Goal: Information Seeking & Learning: Learn about a topic

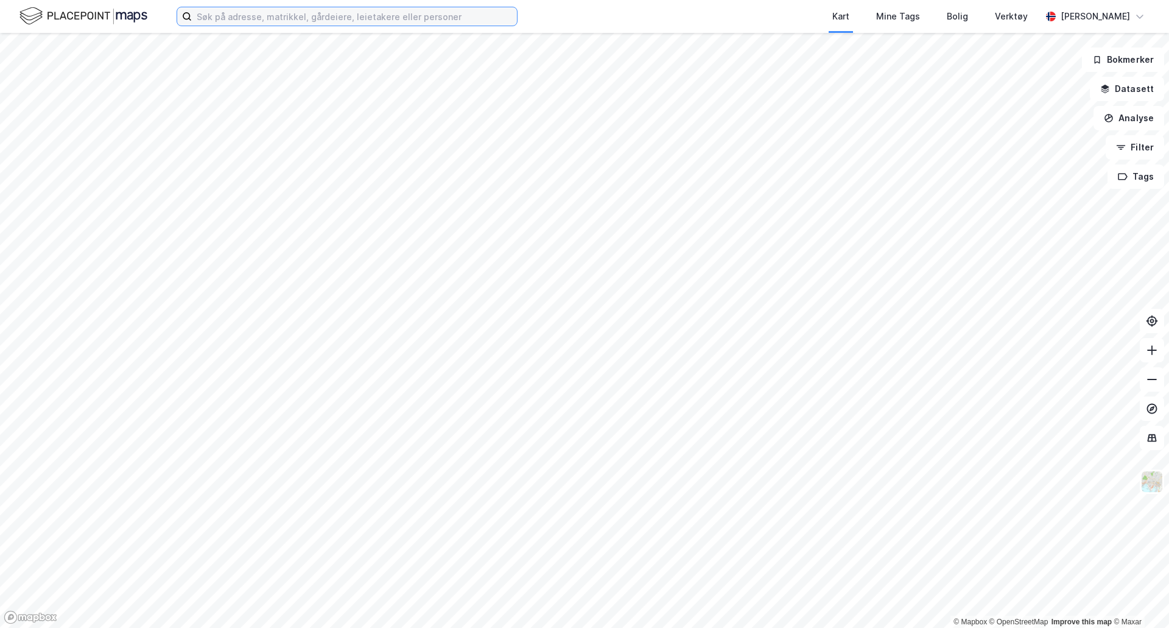
click at [315, 16] on input at bounding box center [354, 16] width 325 height 18
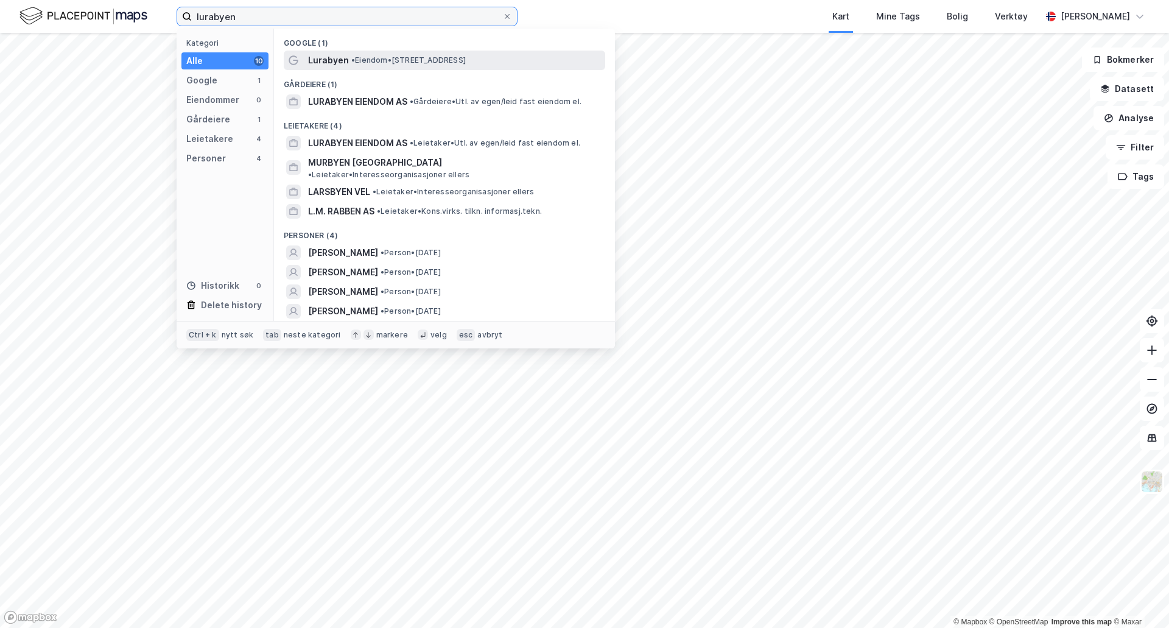
type input "lurabyen"
click at [382, 60] on span "• Eiendom • [STREET_ADDRESS]" at bounding box center [408, 60] width 114 height 10
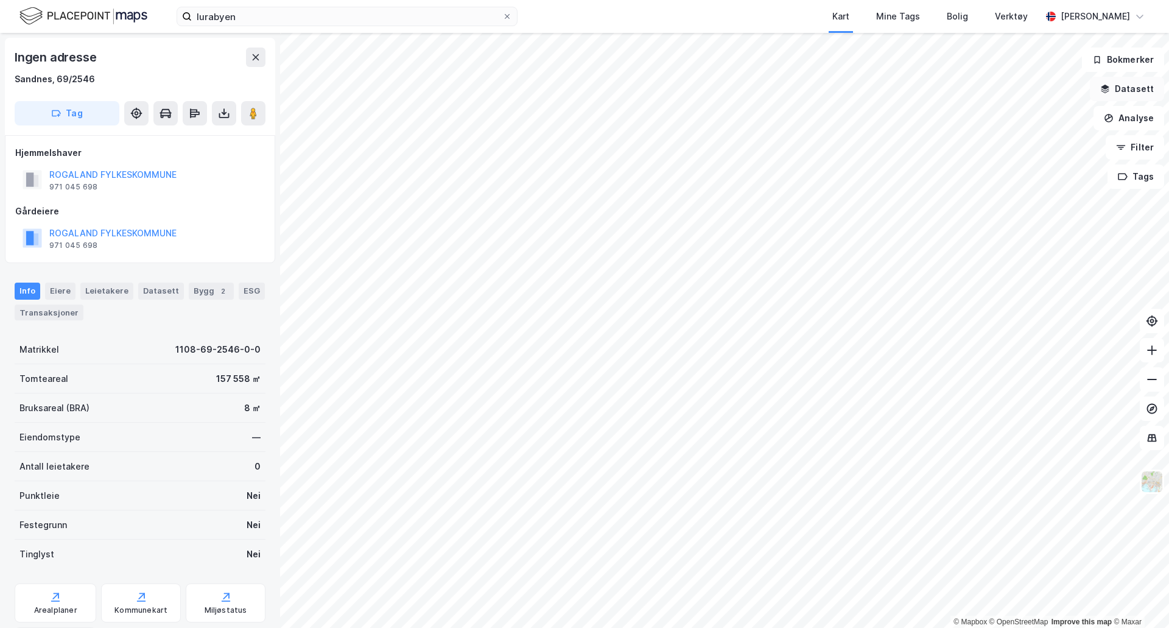
click at [1139, 88] on button "Datasett" at bounding box center [1127, 89] width 74 height 24
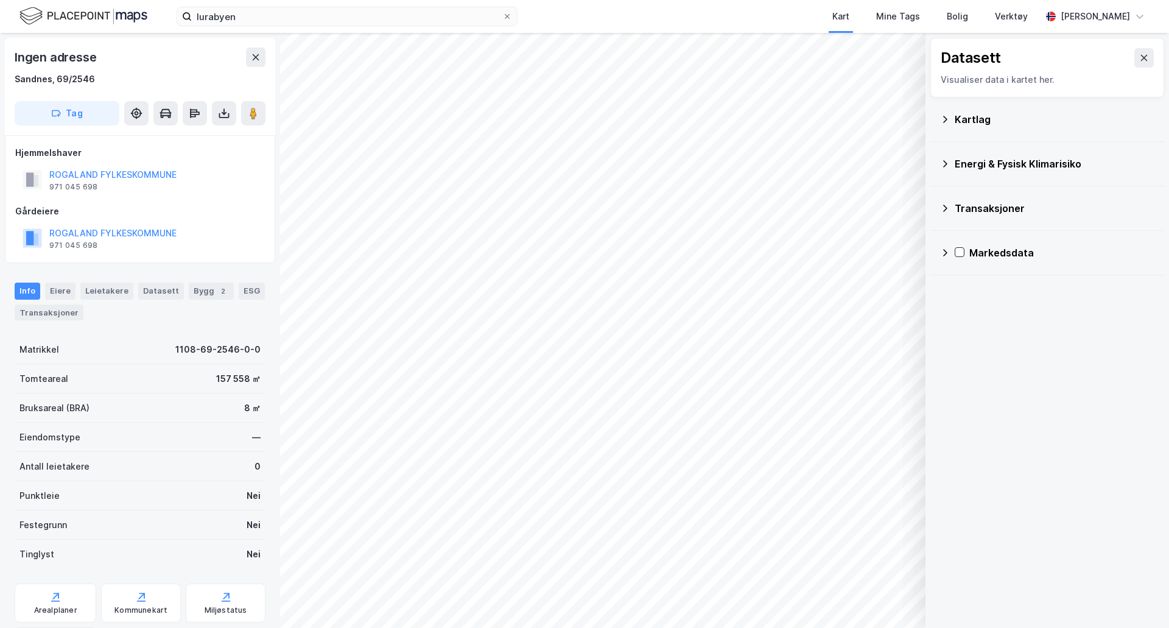
click at [948, 117] on icon at bounding box center [945, 119] width 10 height 10
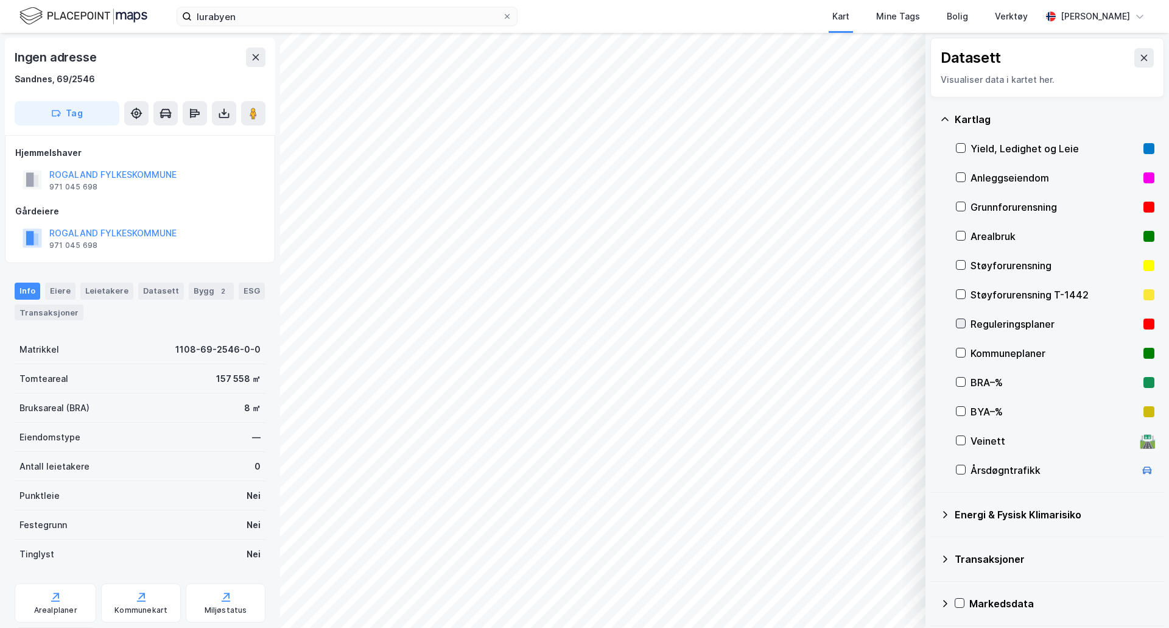
click at [964, 326] on icon at bounding box center [960, 323] width 9 height 9
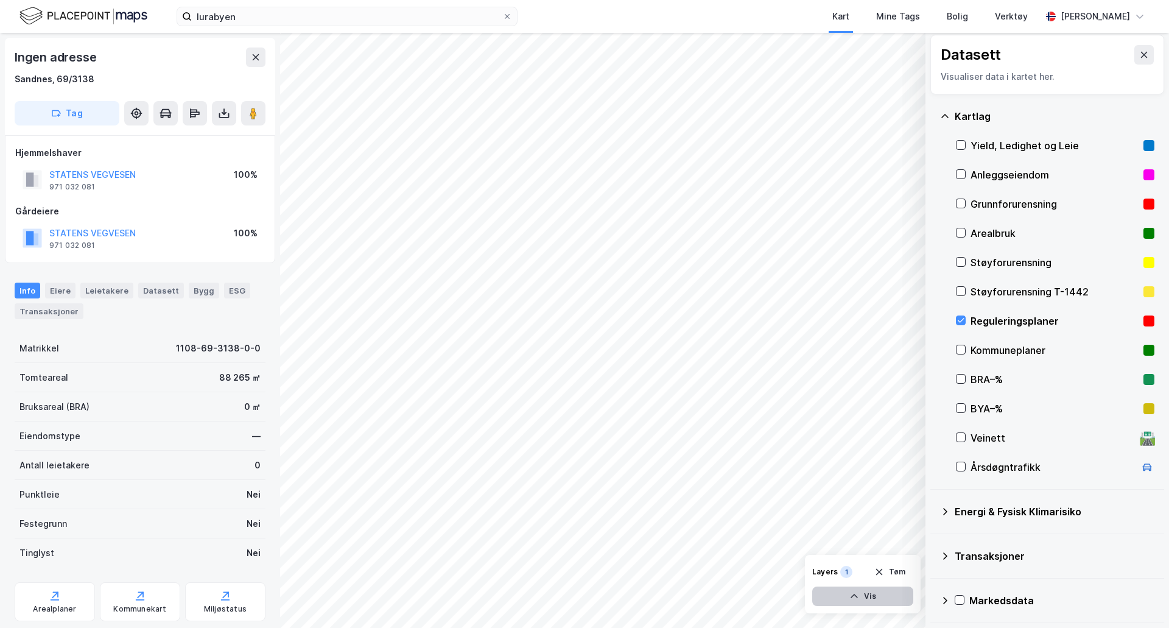
click at [860, 600] on button "Vis" at bounding box center [862, 595] width 101 height 19
click at [855, 567] on icon at bounding box center [857, 569] width 9 height 5
click at [855, 572] on icon at bounding box center [857, 569] width 10 height 10
click at [805, 578] on div "Reguleringsplaner" at bounding box center [806, 574] width 69 height 10
click at [907, 568] on button at bounding box center [900, 568] width 19 height 19
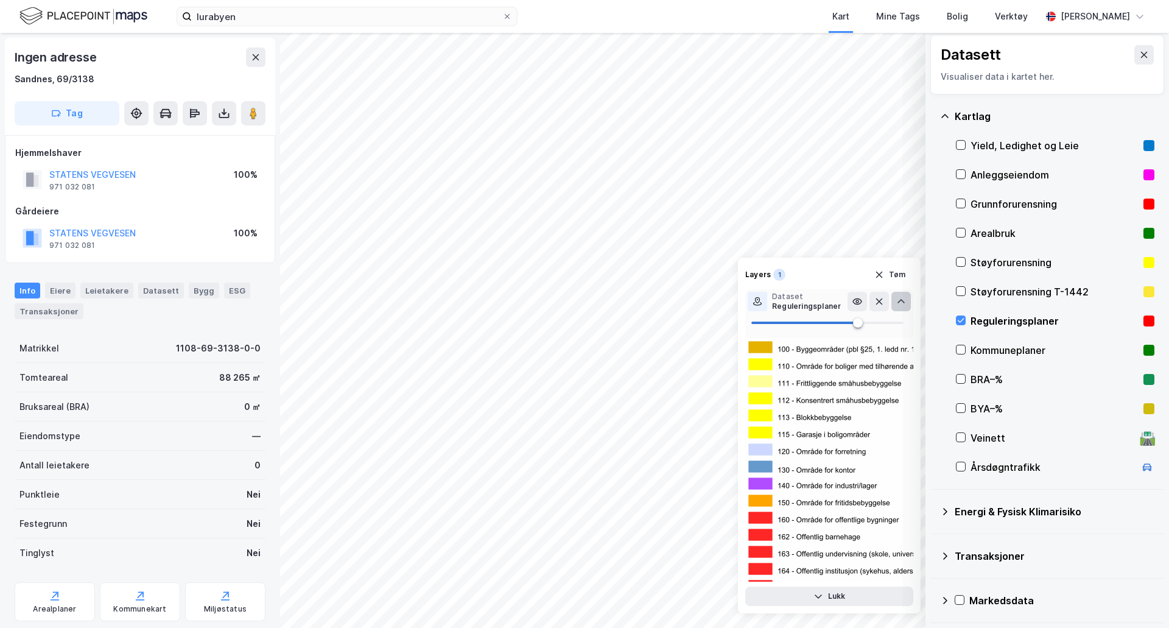
click at [903, 306] on icon at bounding box center [901, 301] width 10 height 10
